Goal: Task Accomplishment & Management: Complete application form

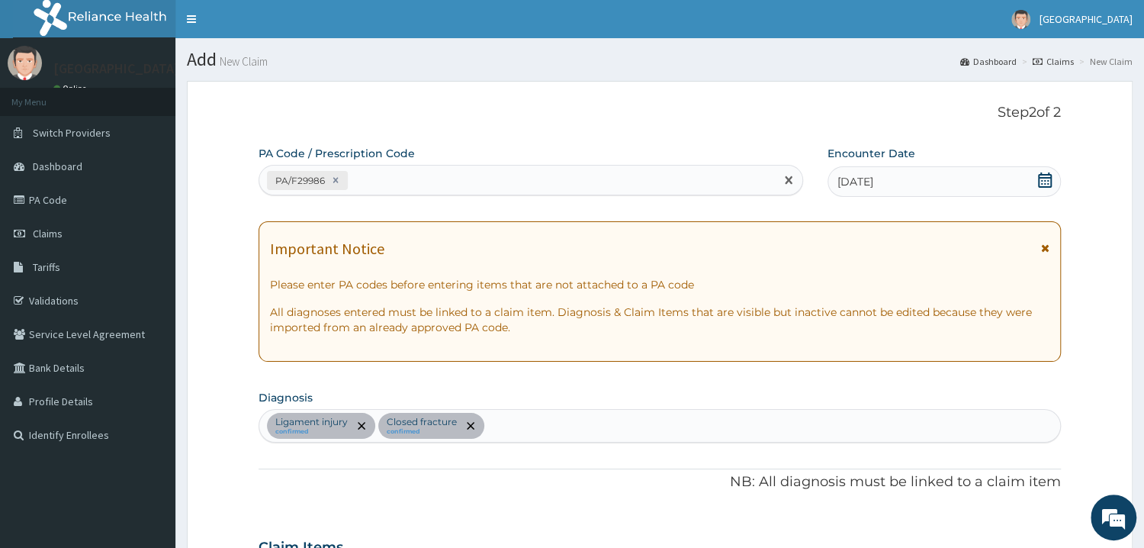
click at [355, 181] on div "PA/F29986" at bounding box center [517, 180] width 516 height 25
type input "PA/799BBF"
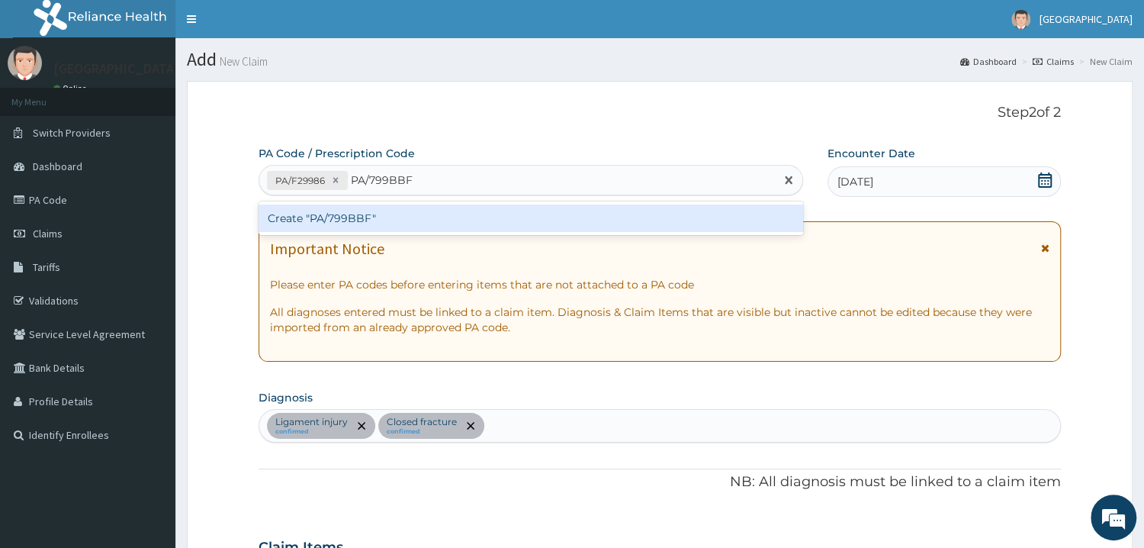
click at [338, 214] on div "Create "PA/799BBF"" at bounding box center [531, 217] width 545 height 27
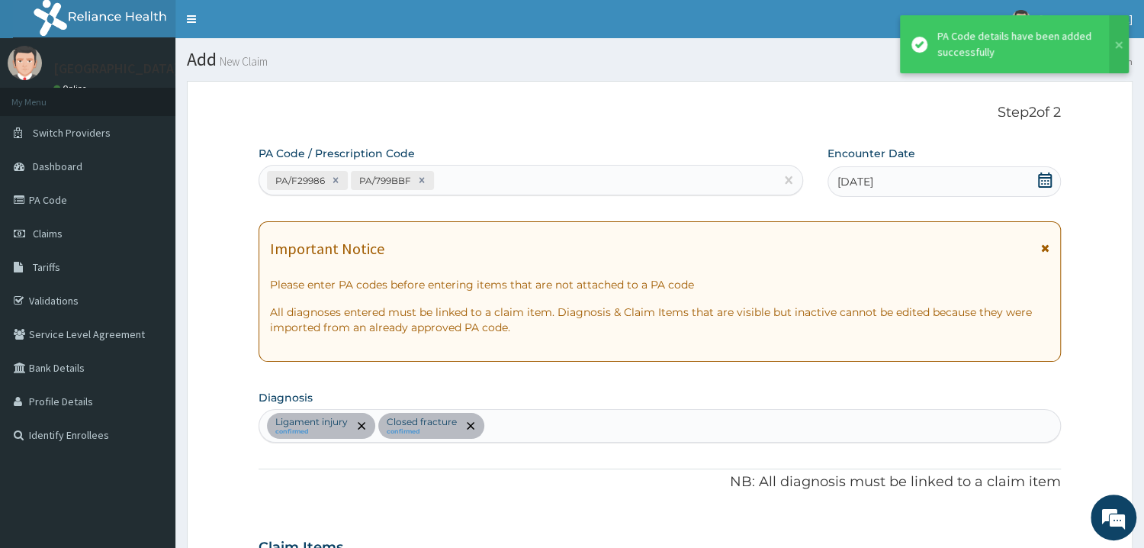
scroll to position [464, 0]
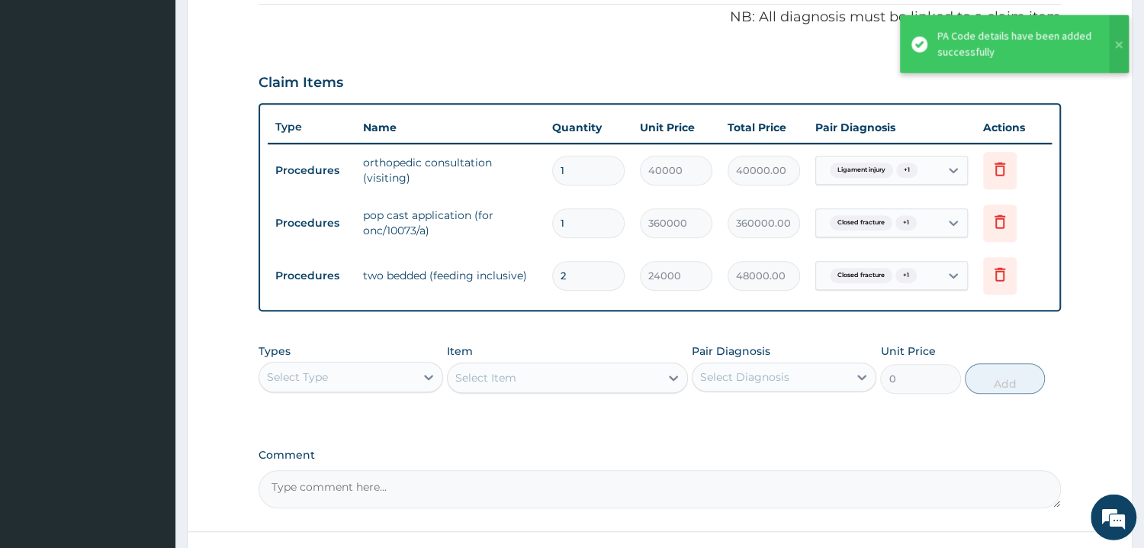
type input "0.00"
type input "1"
type input "24000.00"
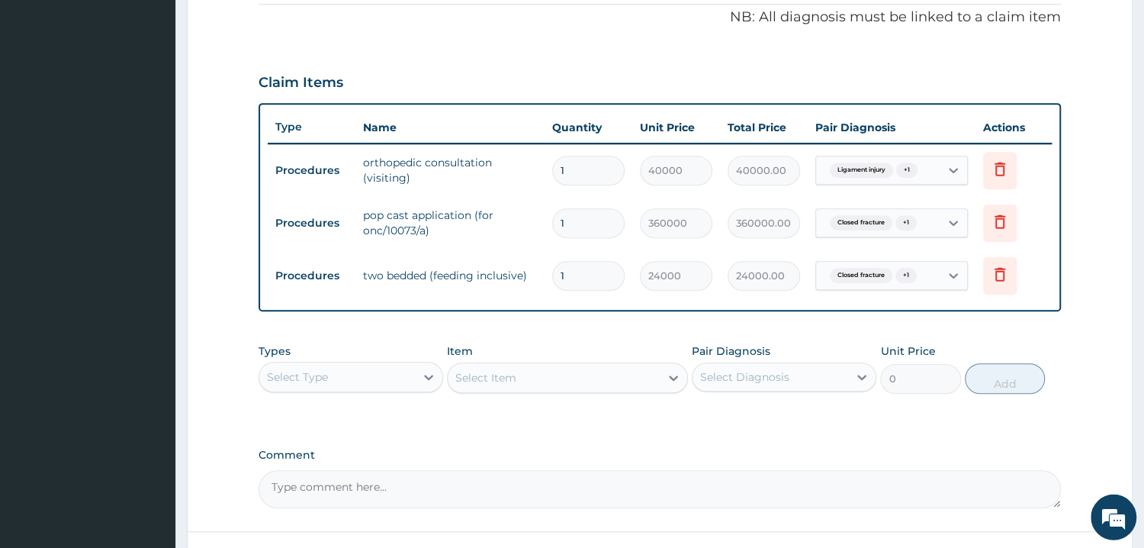
type input "1"
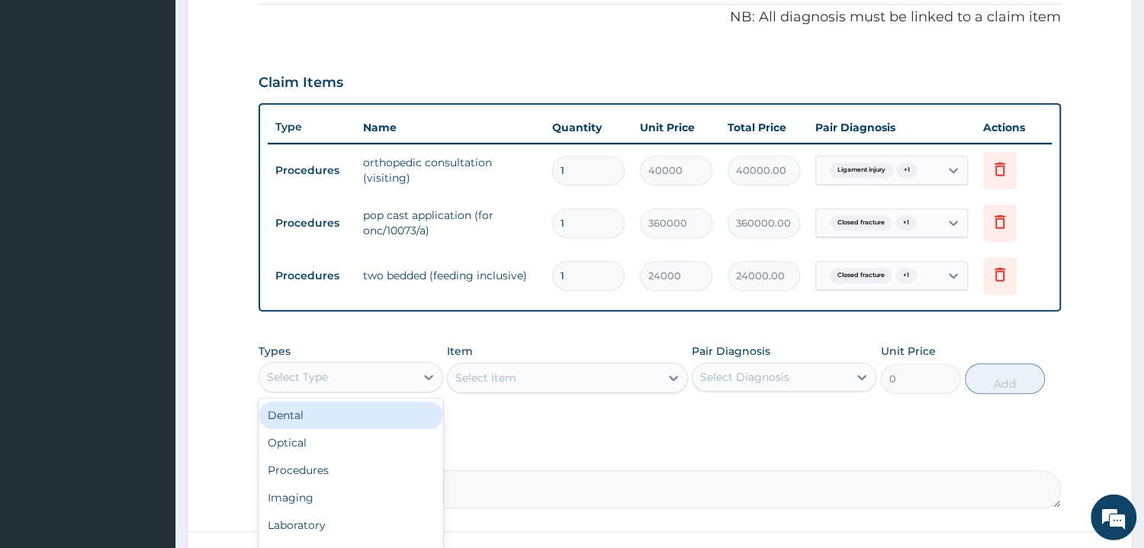
click at [399, 369] on div "Select Type" at bounding box center [337, 377] width 156 height 24
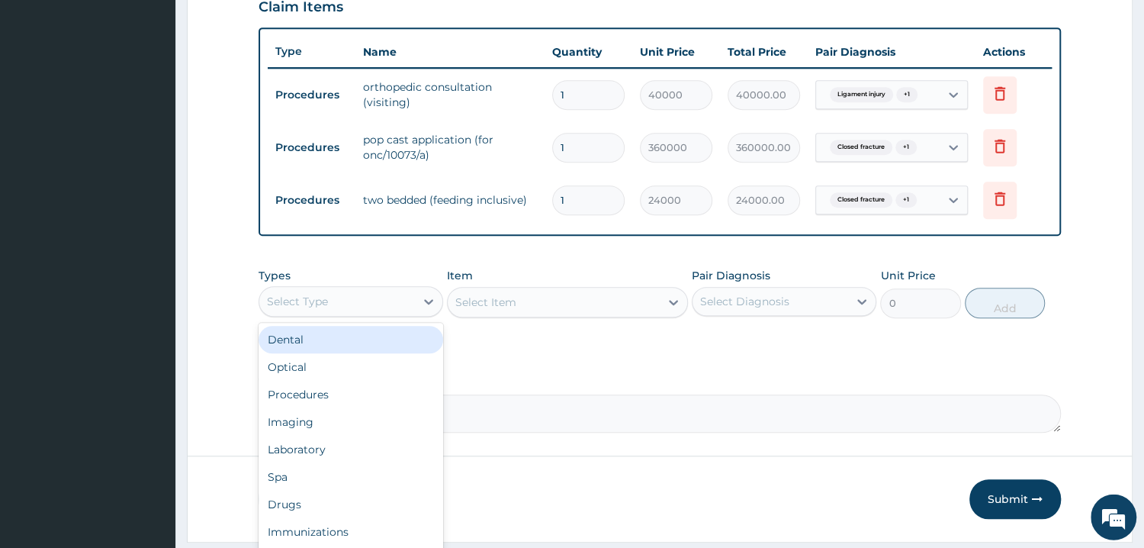
scroll to position [583, 0]
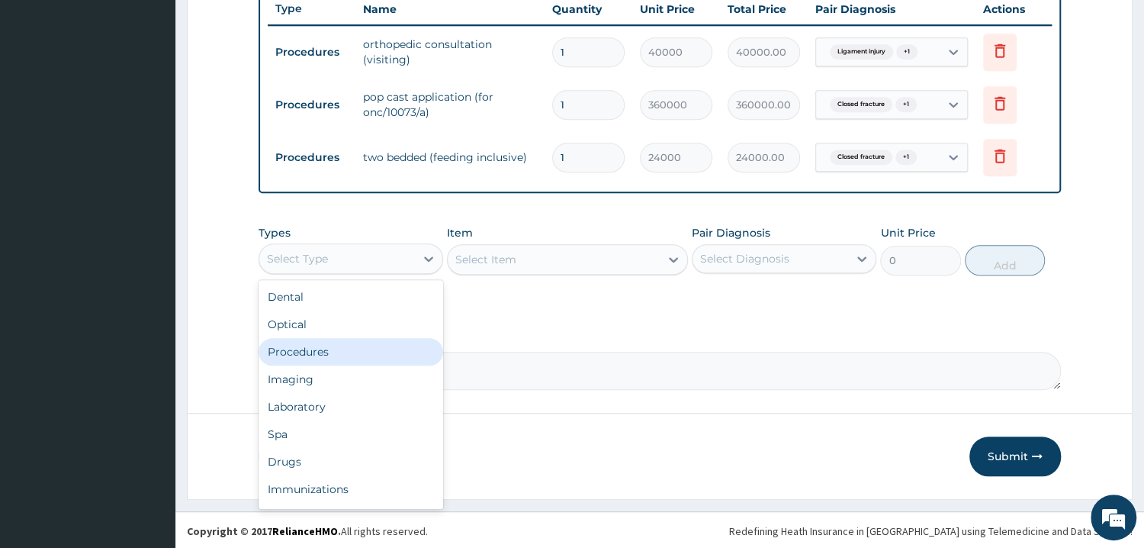
click at [315, 353] on div "Procedures" at bounding box center [351, 351] width 185 height 27
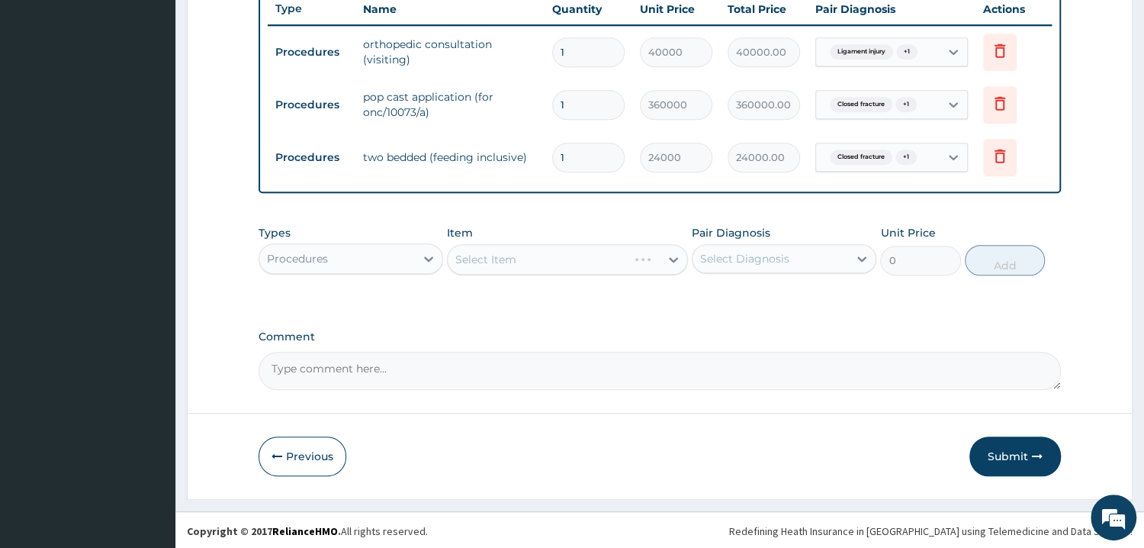
click at [486, 255] on div "Select Item" at bounding box center [567, 259] width 241 height 31
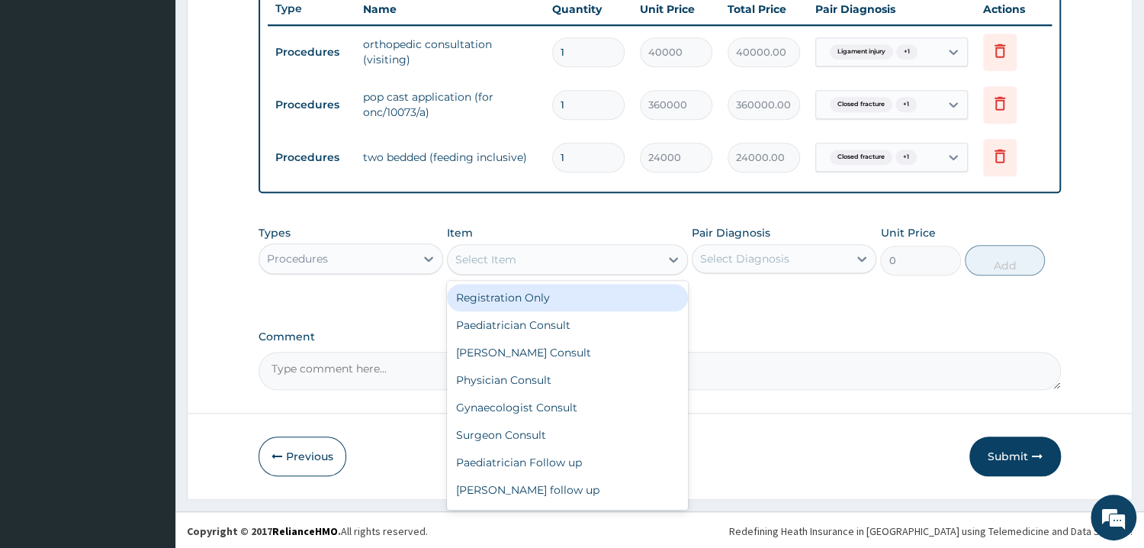
click at [501, 257] on div "Select Item" at bounding box center [485, 259] width 61 height 15
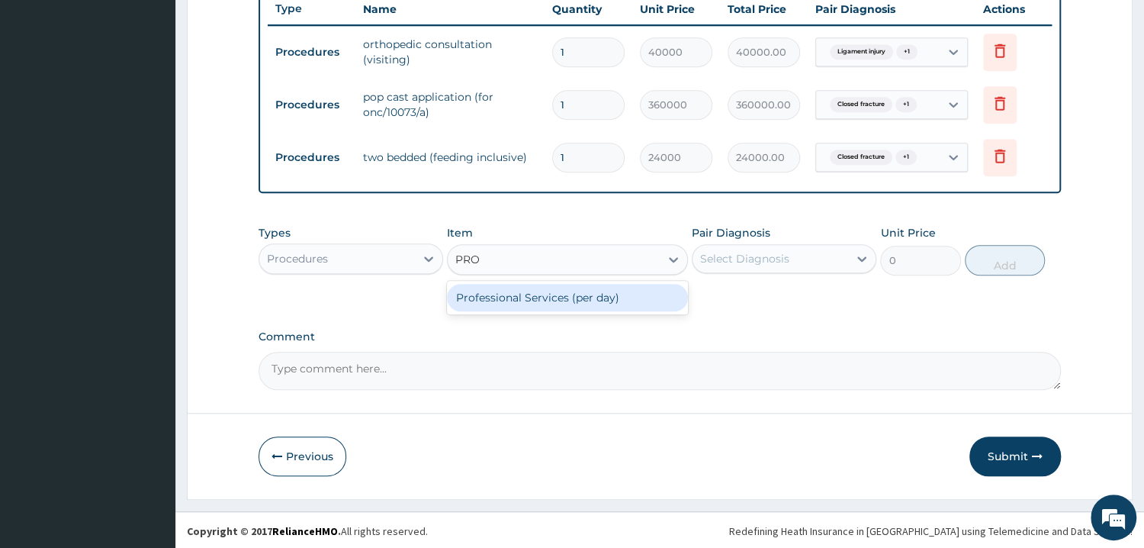
type input "PROF"
click at [529, 290] on div "Professional Services (per day)" at bounding box center [567, 297] width 241 height 27
type input "10000"
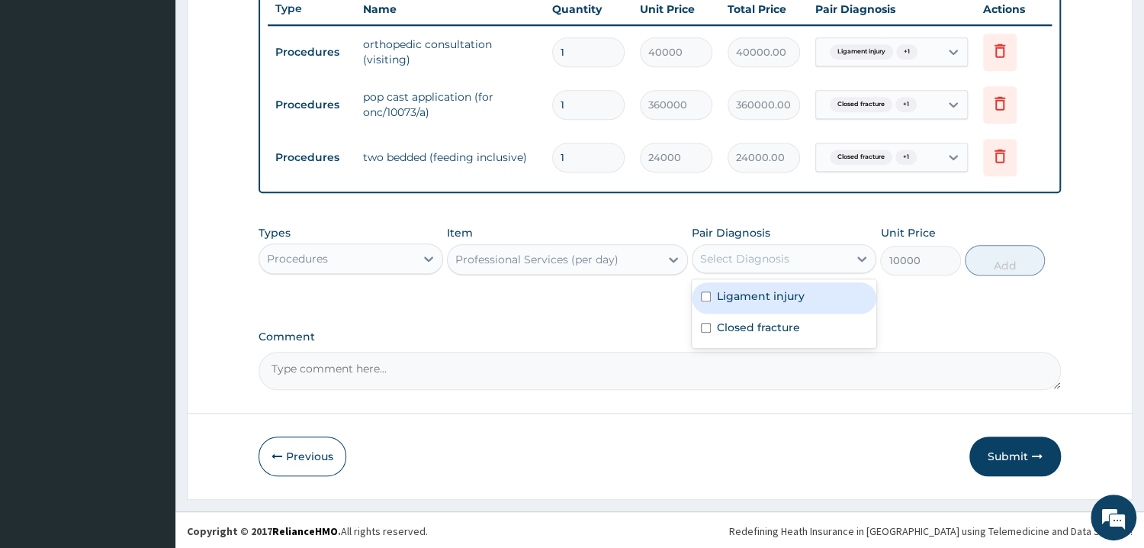
click at [722, 255] on div "Select Diagnosis" at bounding box center [744, 258] width 89 height 15
click at [708, 295] on input "checkbox" at bounding box center [706, 296] width 10 height 10
checkbox input "true"
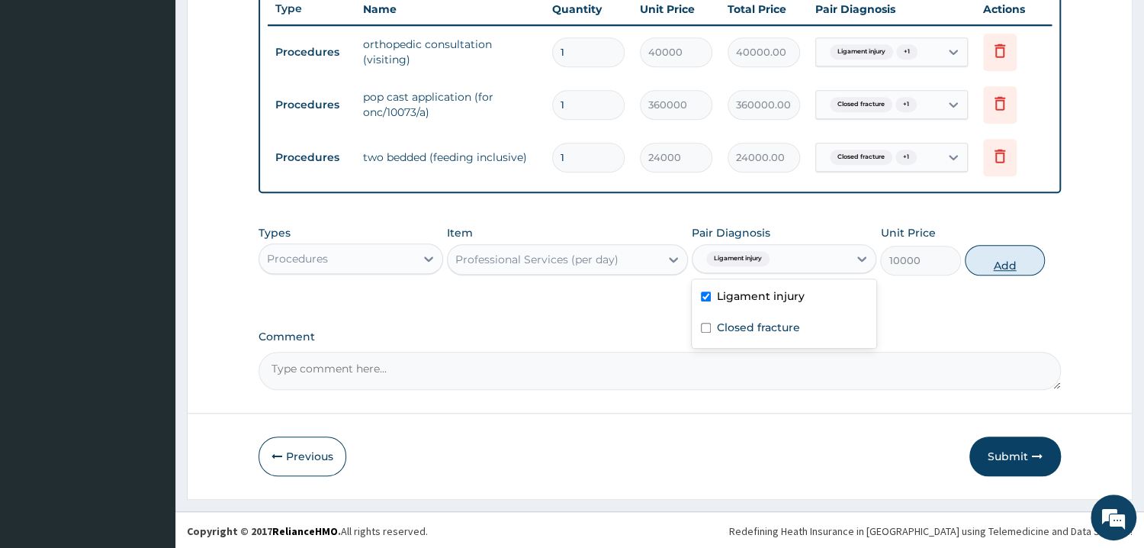
click at [994, 265] on button "Add" at bounding box center [1005, 260] width 80 height 31
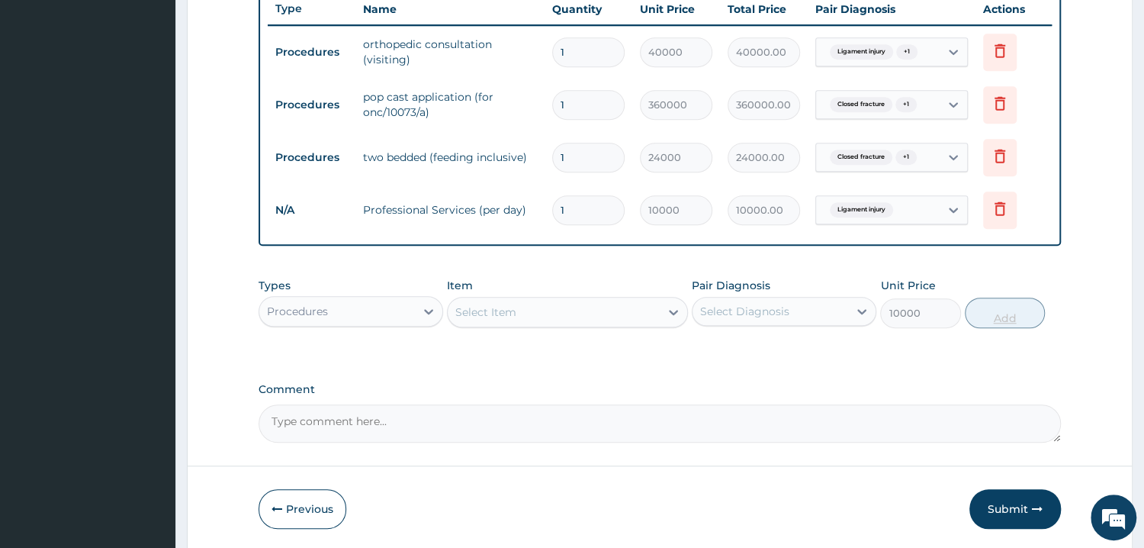
type input "0"
click at [476, 304] on div "Select Item" at bounding box center [485, 311] width 61 height 15
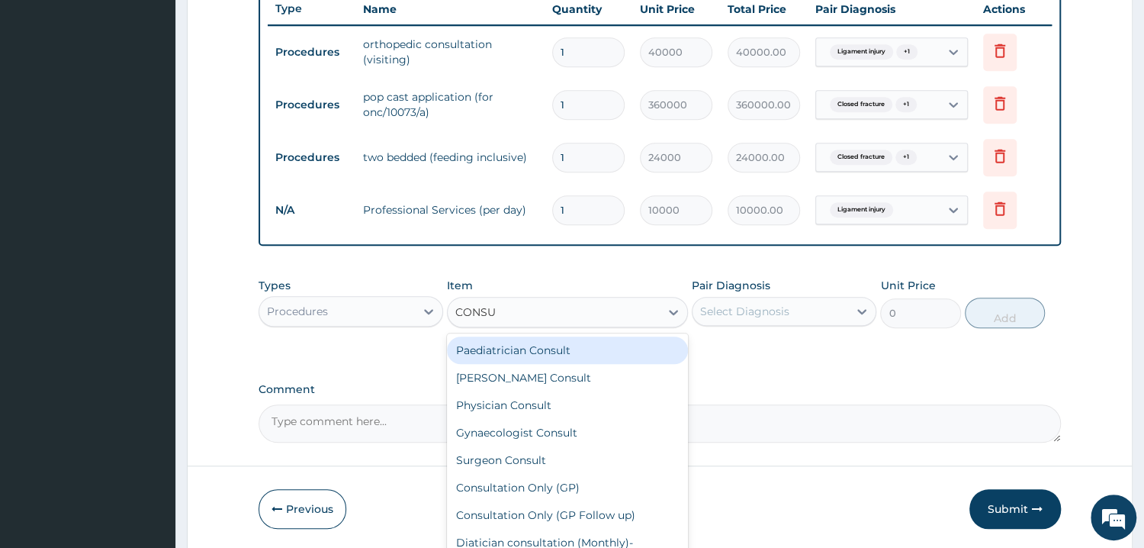
type input "CONSUM"
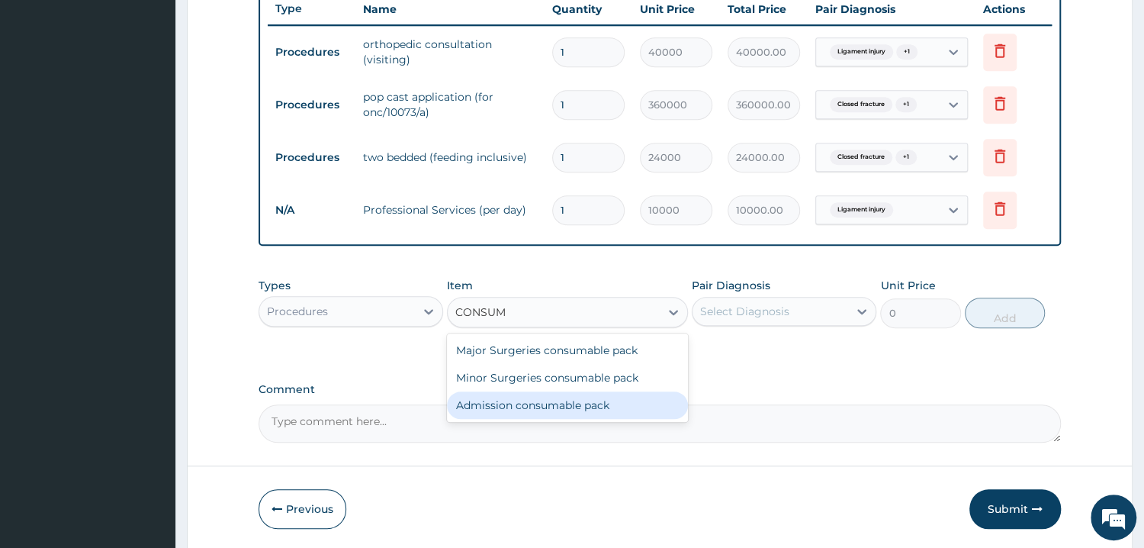
click at [491, 401] on div "Admission consumable pack" at bounding box center [567, 404] width 241 height 27
type input "17500"
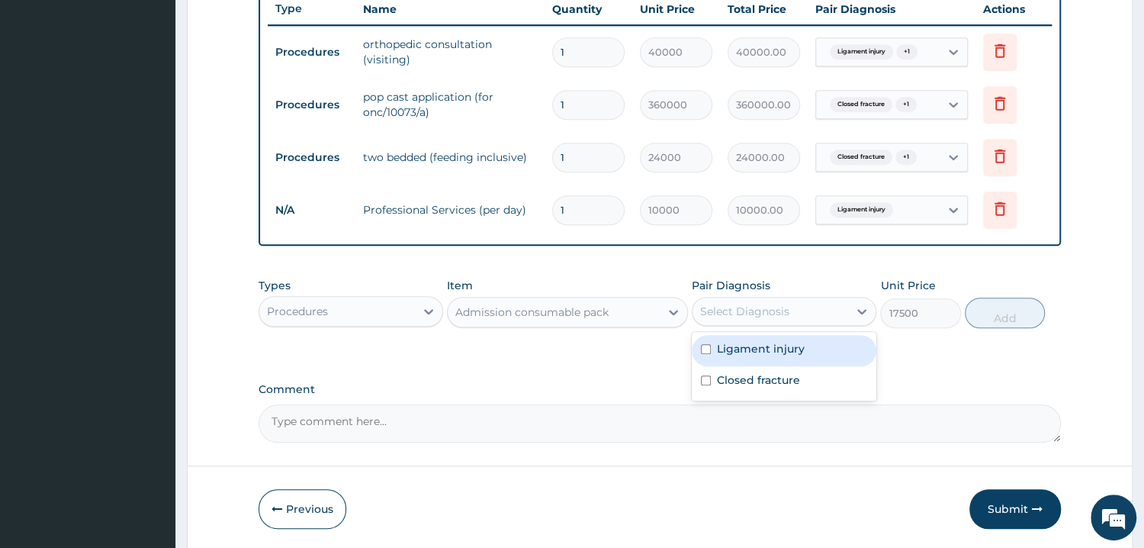
click at [712, 311] on div "Select Diagnosis" at bounding box center [744, 311] width 89 height 15
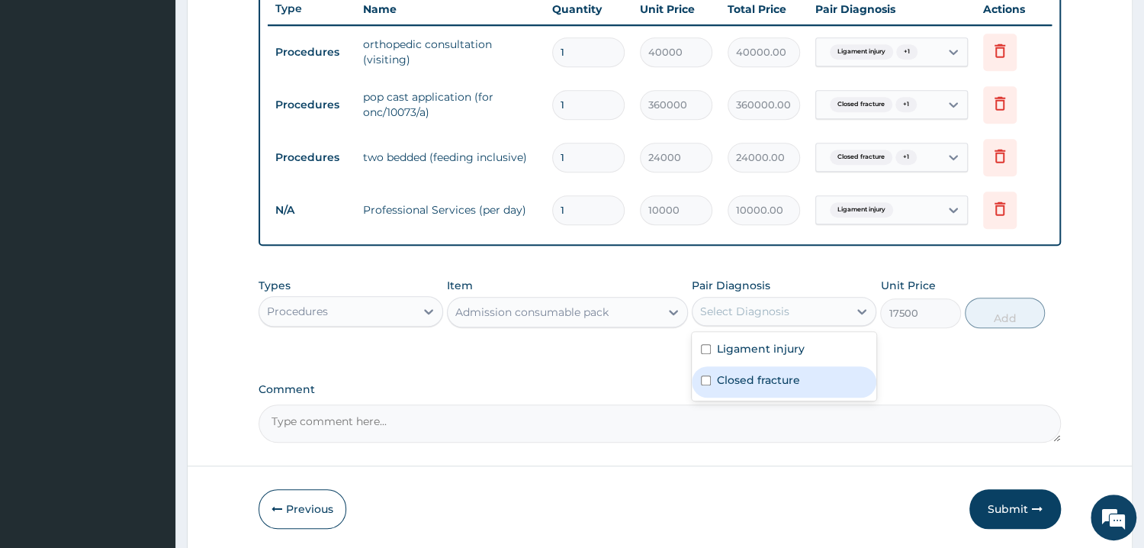
click at [706, 378] on input "checkbox" at bounding box center [706, 380] width 10 height 10
checkbox input "true"
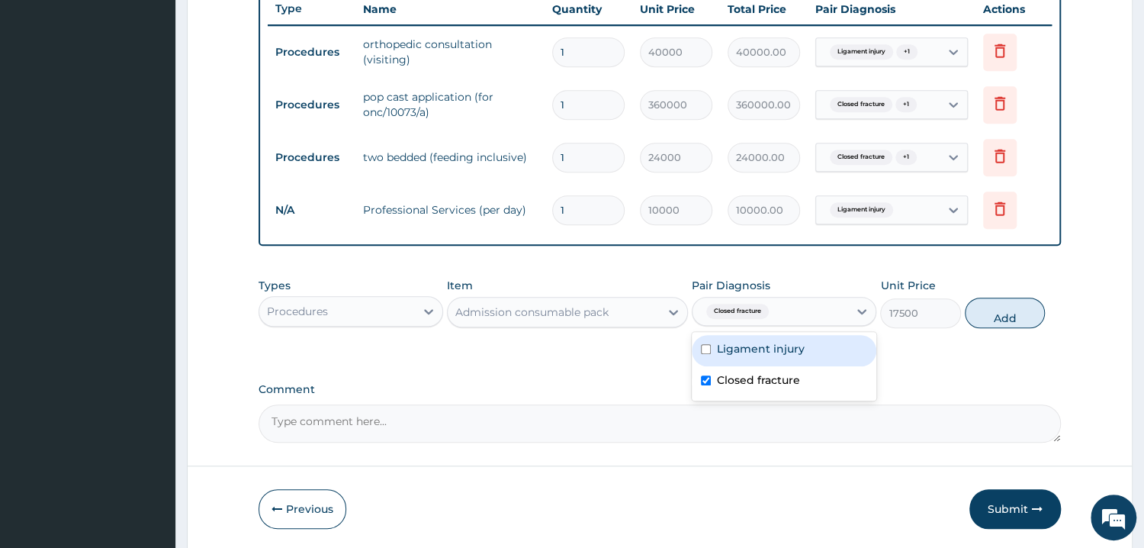
drag, startPoint x: 994, startPoint y: 310, endPoint x: 975, endPoint y: 313, distance: 18.6
click at [992, 309] on button "Add" at bounding box center [1005, 312] width 80 height 31
type input "0"
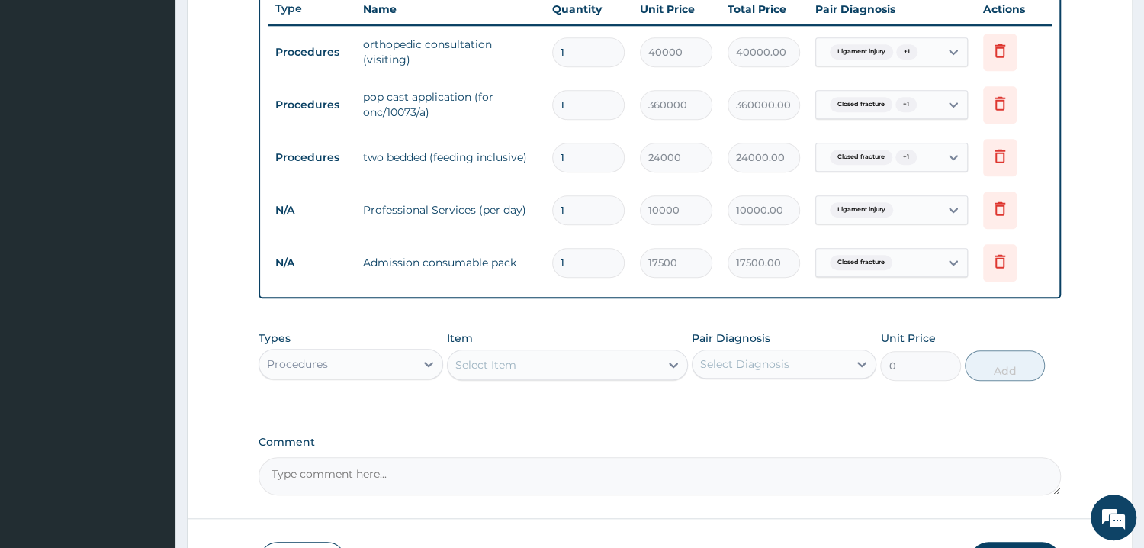
click at [315, 358] on div "Procedures" at bounding box center [297, 363] width 61 height 15
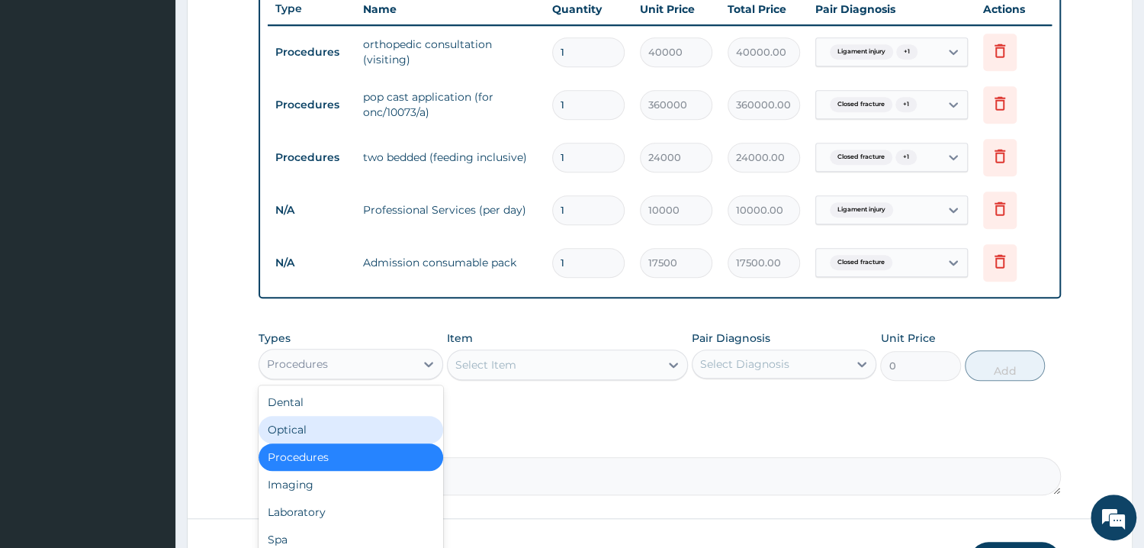
scroll to position [52, 0]
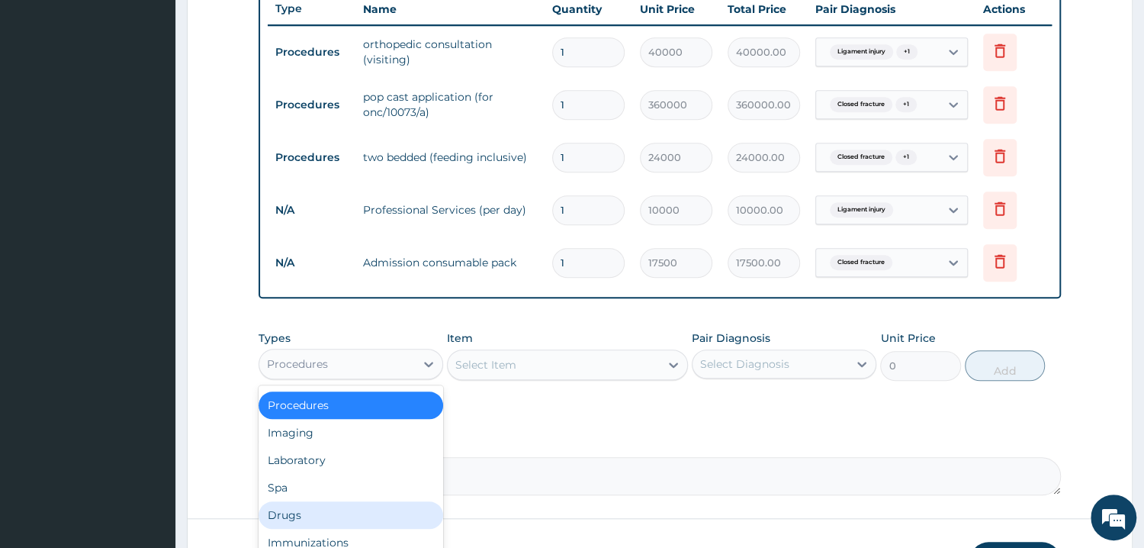
click at [275, 511] on div "Drugs" at bounding box center [351, 514] width 185 height 27
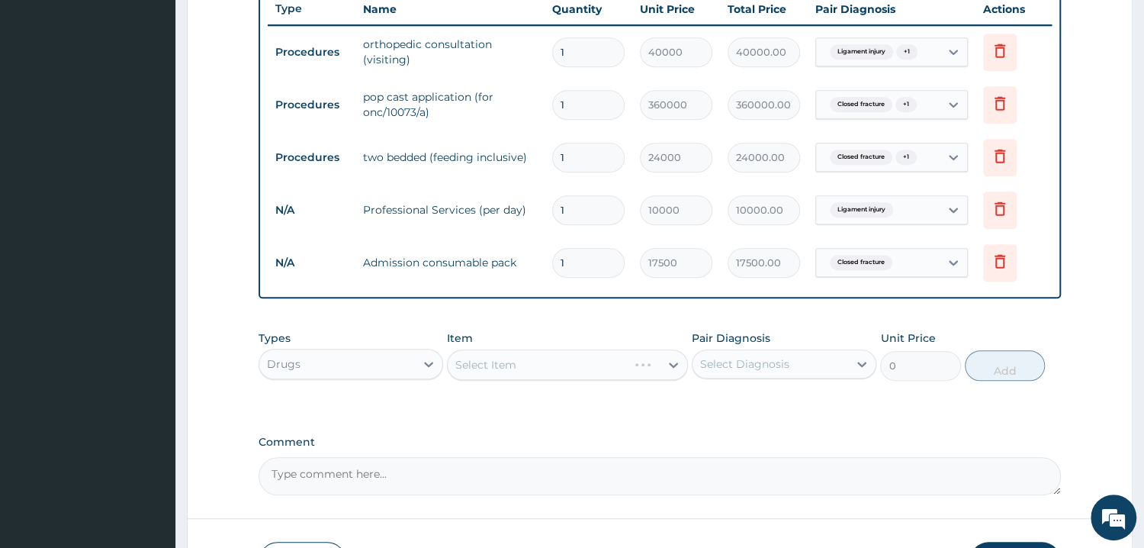
click at [512, 367] on div "Select Item" at bounding box center [567, 364] width 241 height 31
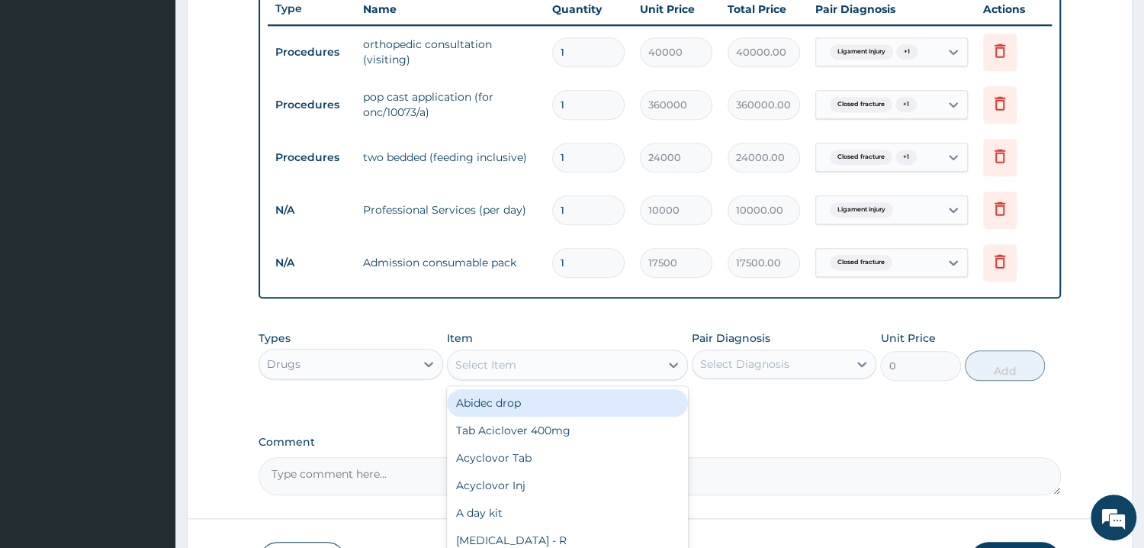
click at [532, 362] on div "Select Item" at bounding box center [554, 364] width 212 height 24
type input "COCODA"
click at [500, 406] on div "Cocodamol 8/500 mg" at bounding box center [567, 402] width 241 height 27
type input "355.3"
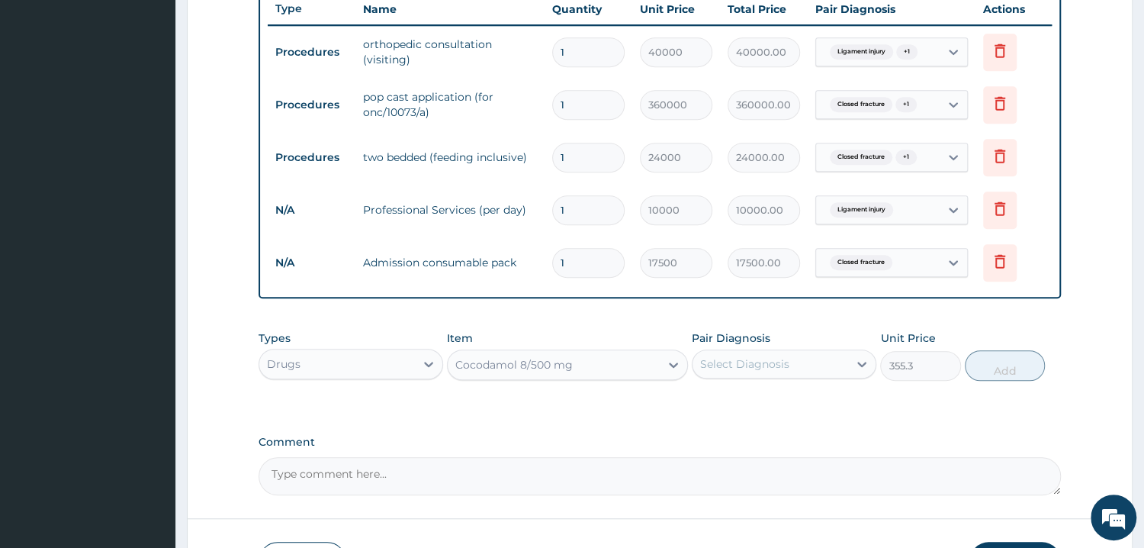
click at [724, 356] on div "Select Diagnosis" at bounding box center [744, 363] width 89 height 15
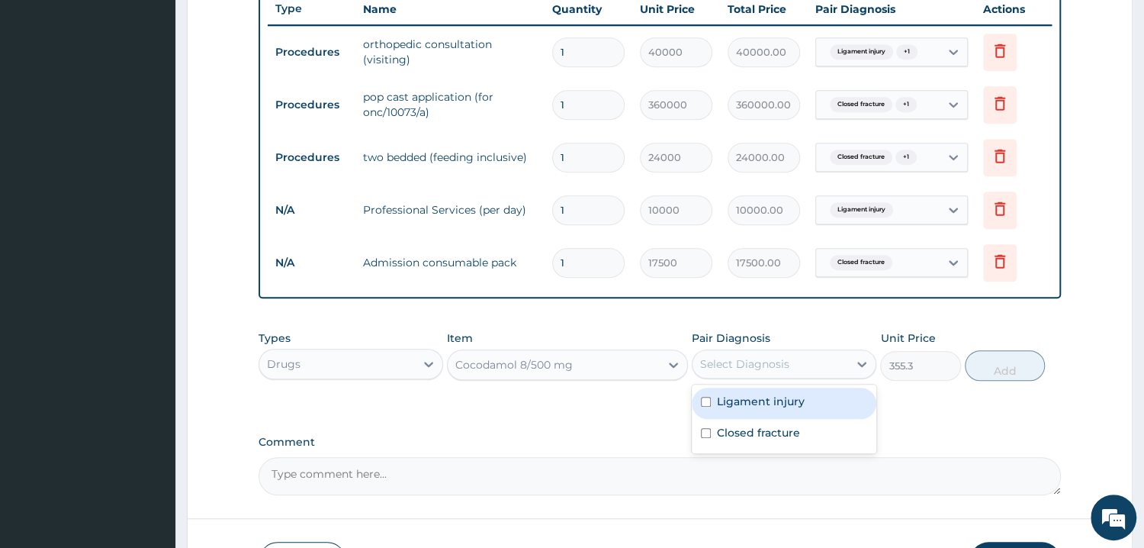
click at [706, 402] on input "checkbox" at bounding box center [706, 402] width 10 height 10
checkbox input "true"
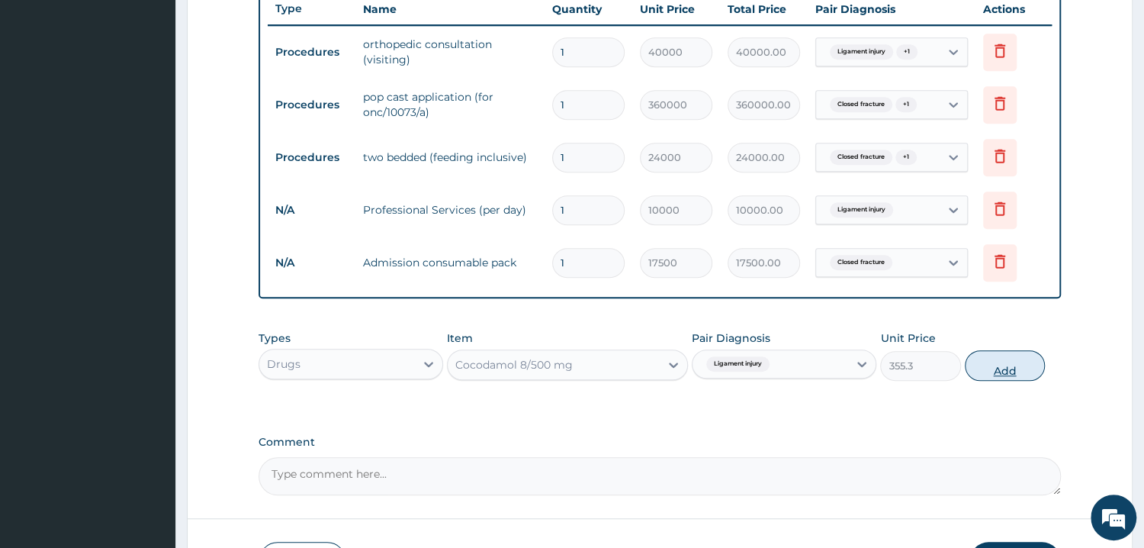
click at [988, 359] on button "Add" at bounding box center [1005, 365] width 80 height 31
type input "0"
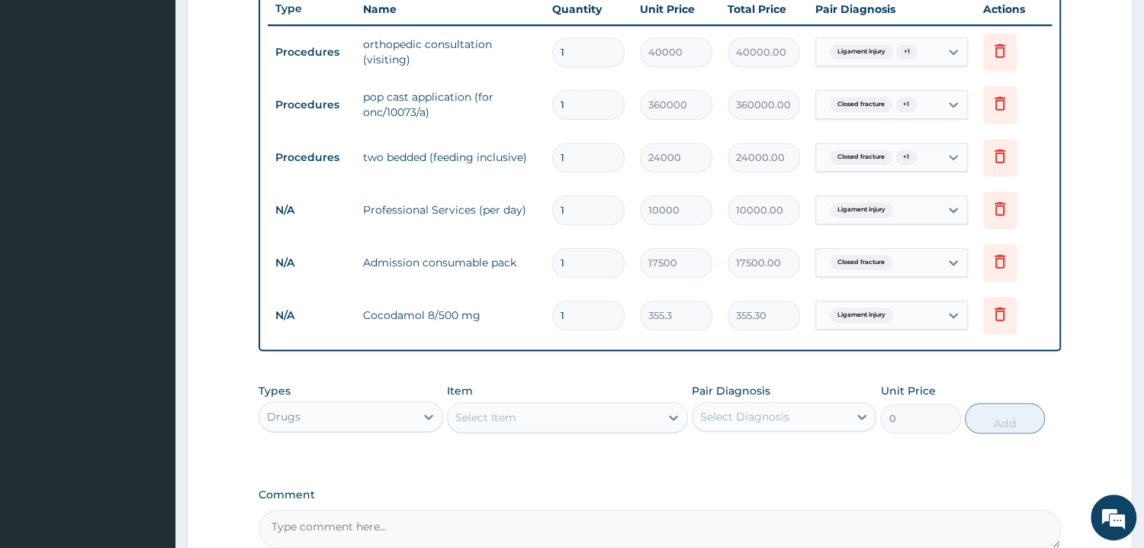
type input "0.00"
type input "2"
type input "710.60"
type input "20"
type input "7106.00"
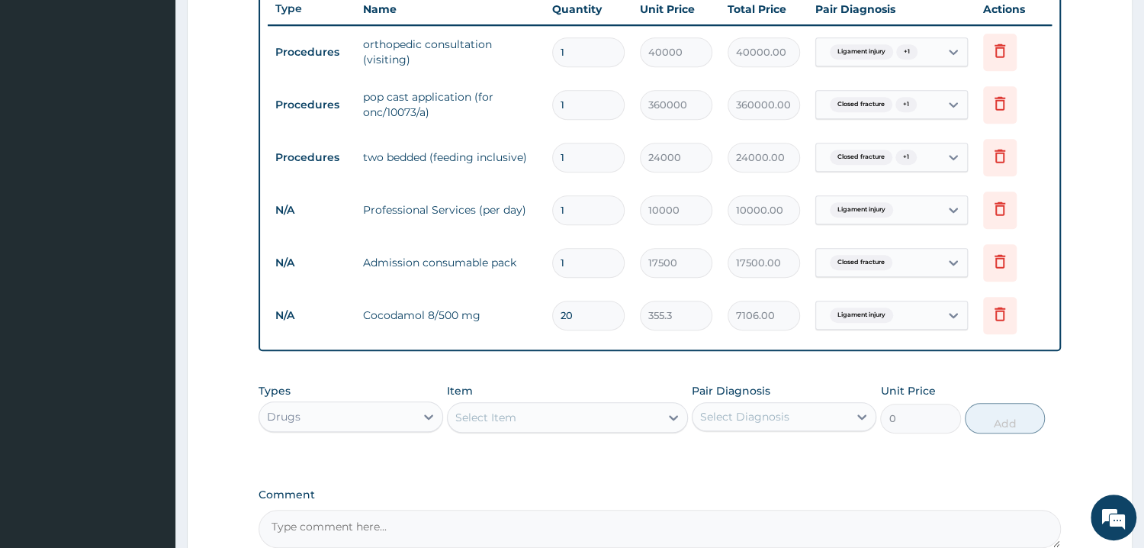
type input "20"
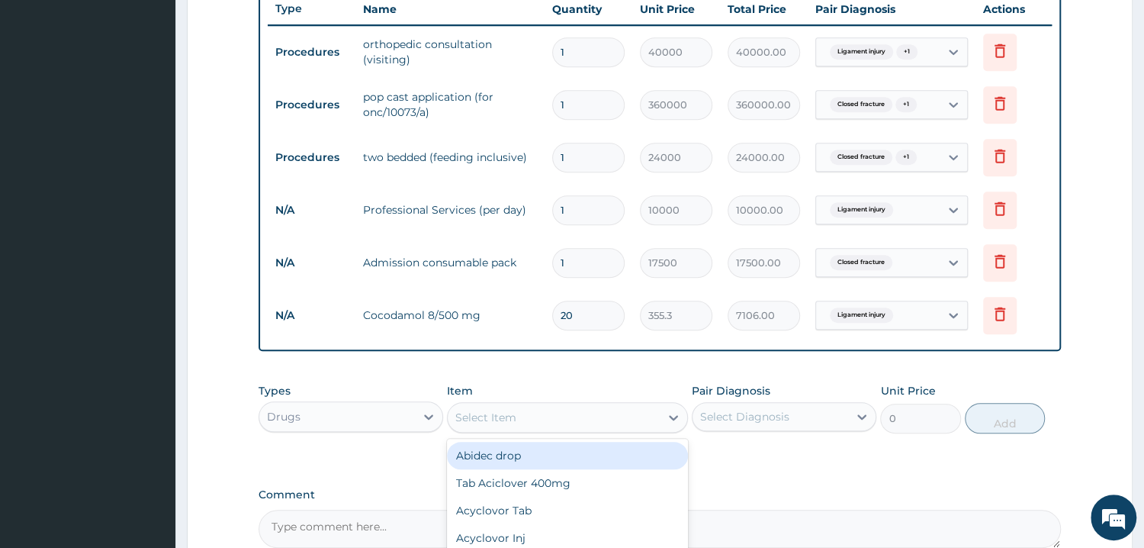
click at [486, 418] on div "Select Item" at bounding box center [485, 417] width 61 height 15
type input "ARTH"
click at [482, 457] on div "[MEDICAL_DATA] 75mg" at bounding box center [567, 455] width 241 height 27
type input "327.25"
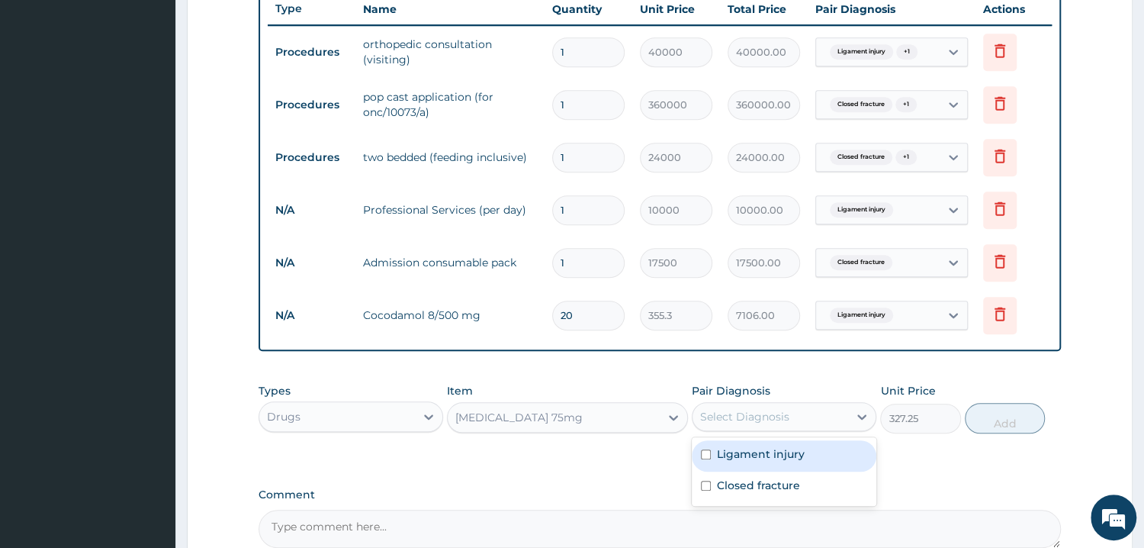
click at [728, 411] on div "Select Diagnosis" at bounding box center [744, 416] width 89 height 15
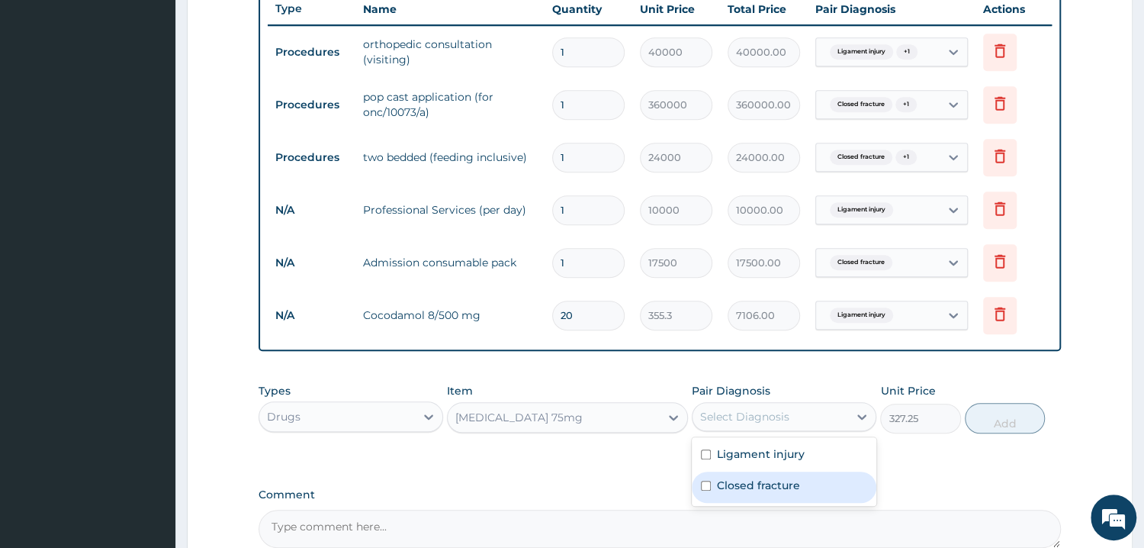
click at [704, 482] on input "checkbox" at bounding box center [706, 485] width 10 height 10
checkbox input "true"
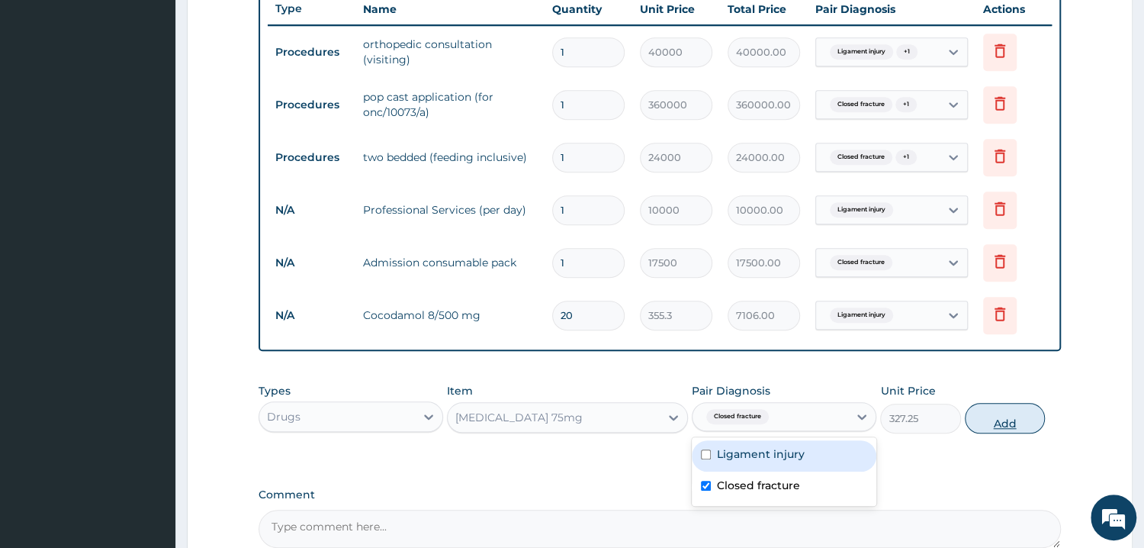
click at [982, 419] on button "Add" at bounding box center [1005, 418] width 80 height 31
type input "0"
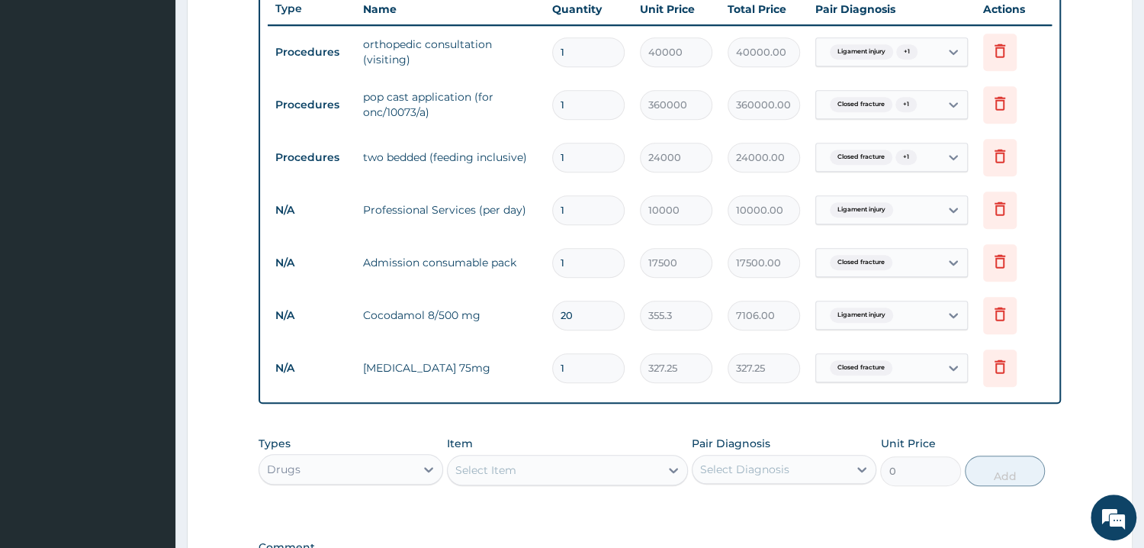
type input "10"
type input "3272.50"
type input "10"
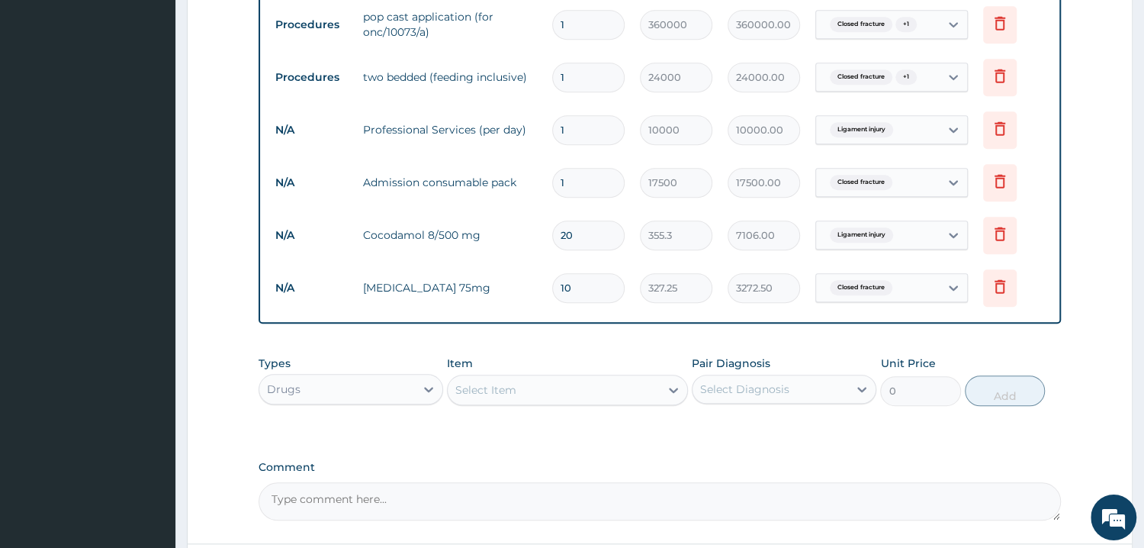
scroll to position [747, 0]
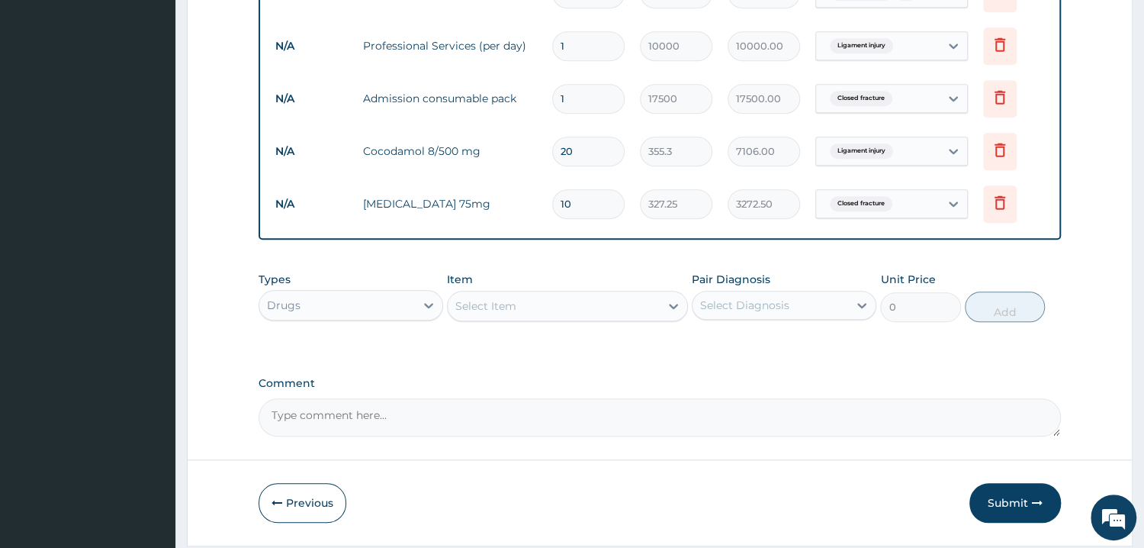
click at [301, 409] on textarea "Comment" at bounding box center [660, 417] width 802 height 38
type textarea "PA/1C280F FOR DRUG"
click at [1008, 496] on button "Submit" at bounding box center [1015, 503] width 92 height 40
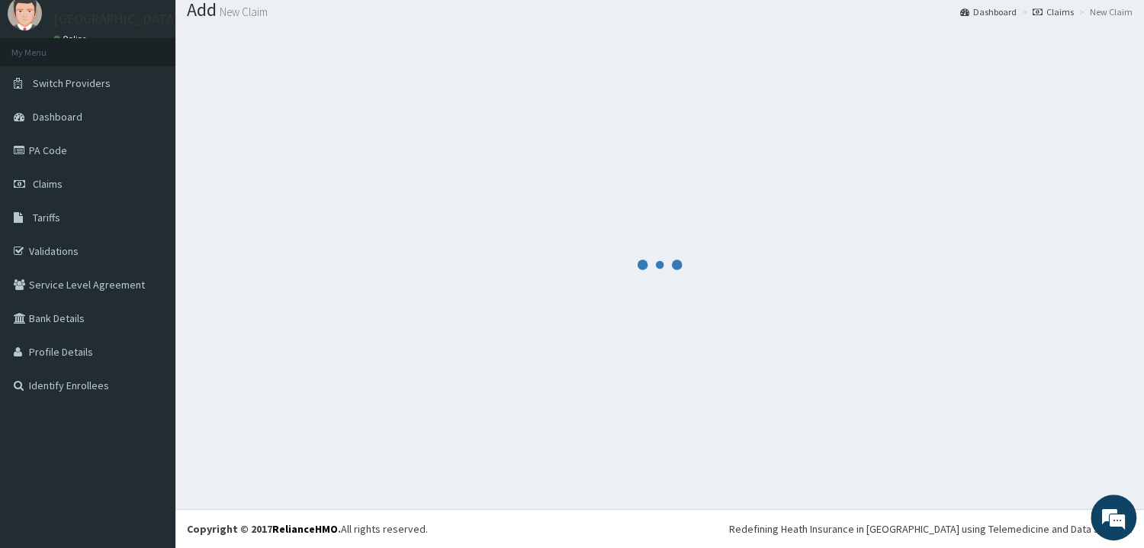
scroll to position [49, 0]
